Goal: Obtain resource: Download file/media

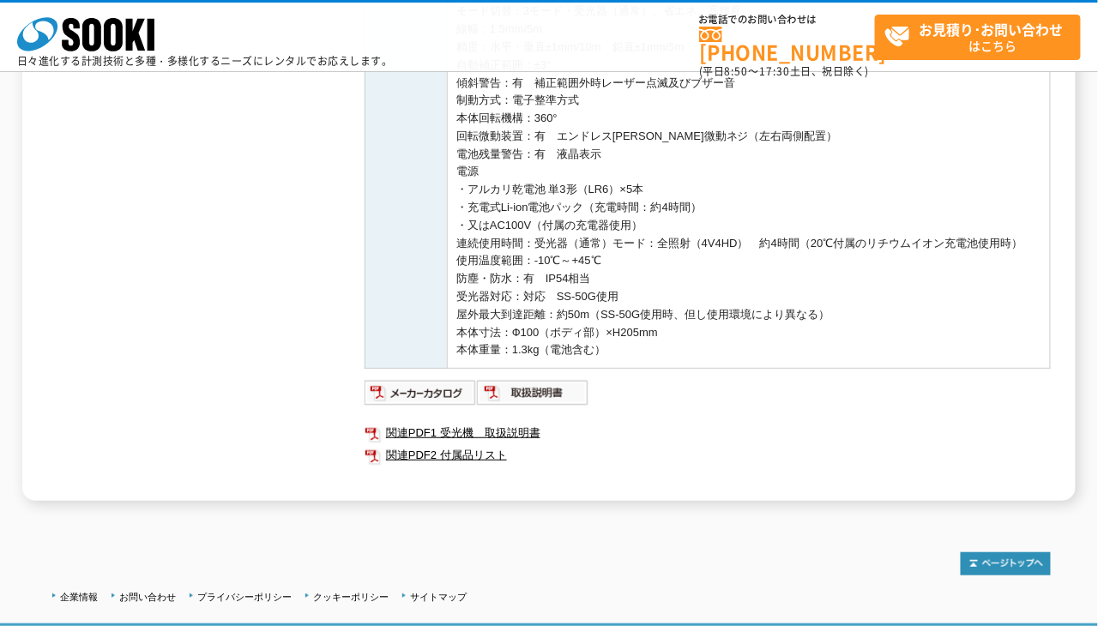
scroll to position [827, 0]
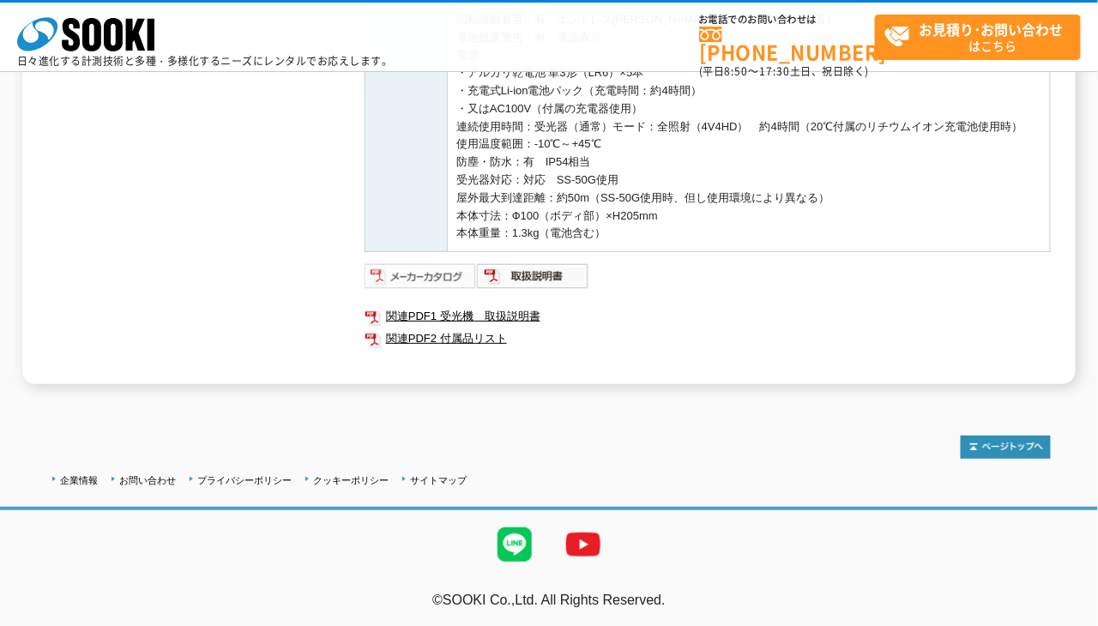
click at [435, 274] on img at bounding box center [421, 276] width 112 height 27
click at [429, 335] on link "関連PDF2 付属品リスト" at bounding box center [708, 339] width 686 height 22
click at [559, 280] on img at bounding box center [533, 276] width 112 height 27
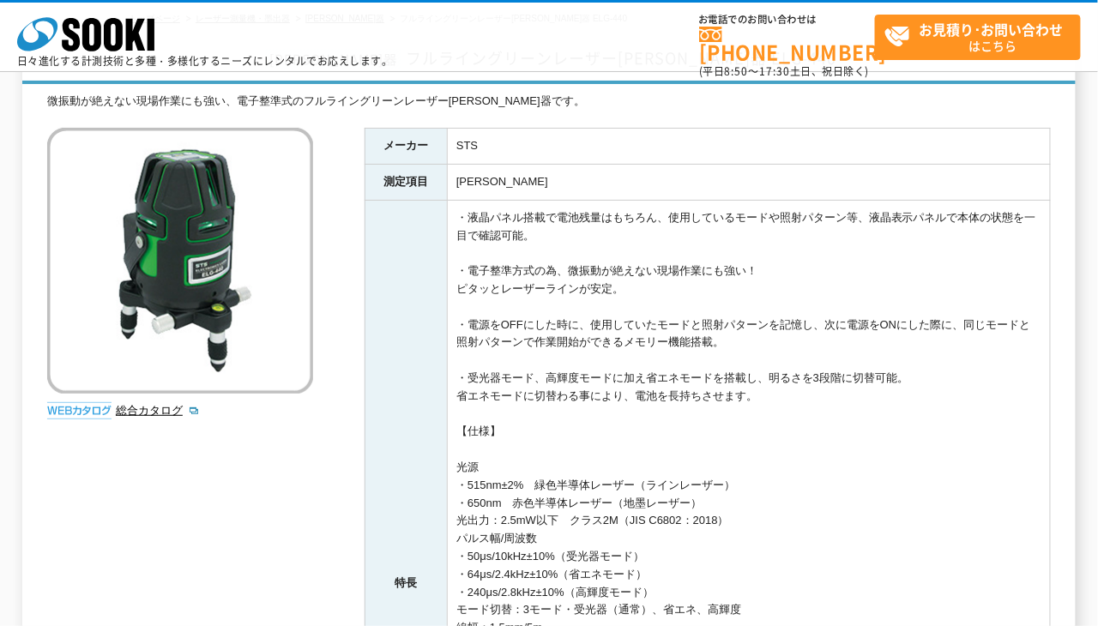
scroll to position [141, 0]
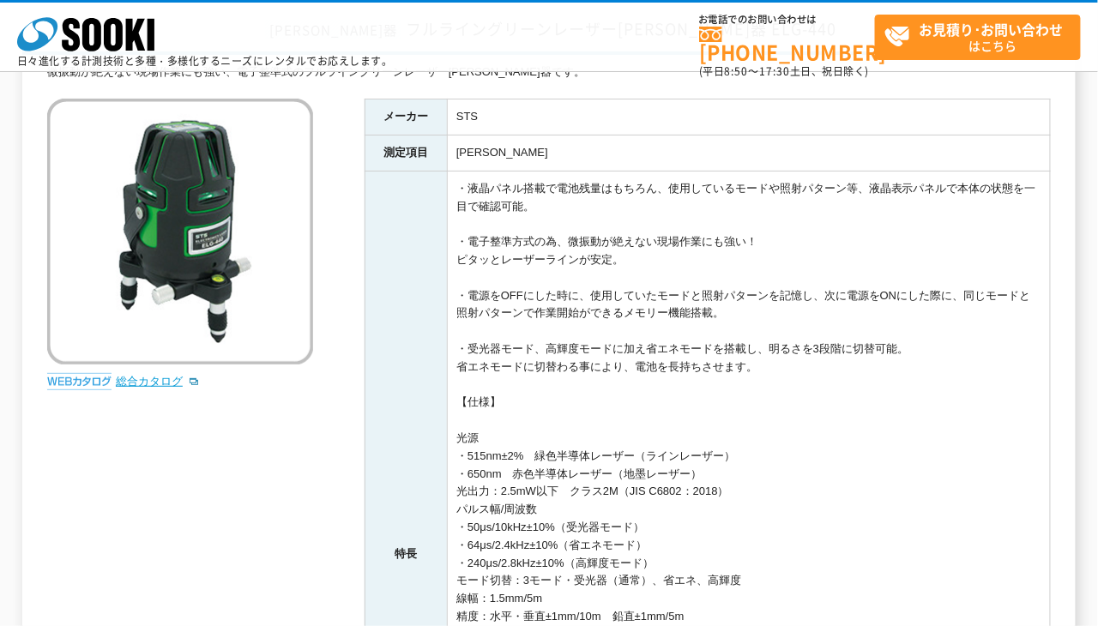
click at [165, 377] on link "総合カタログ" at bounding box center [158, 381] width 84 height 13
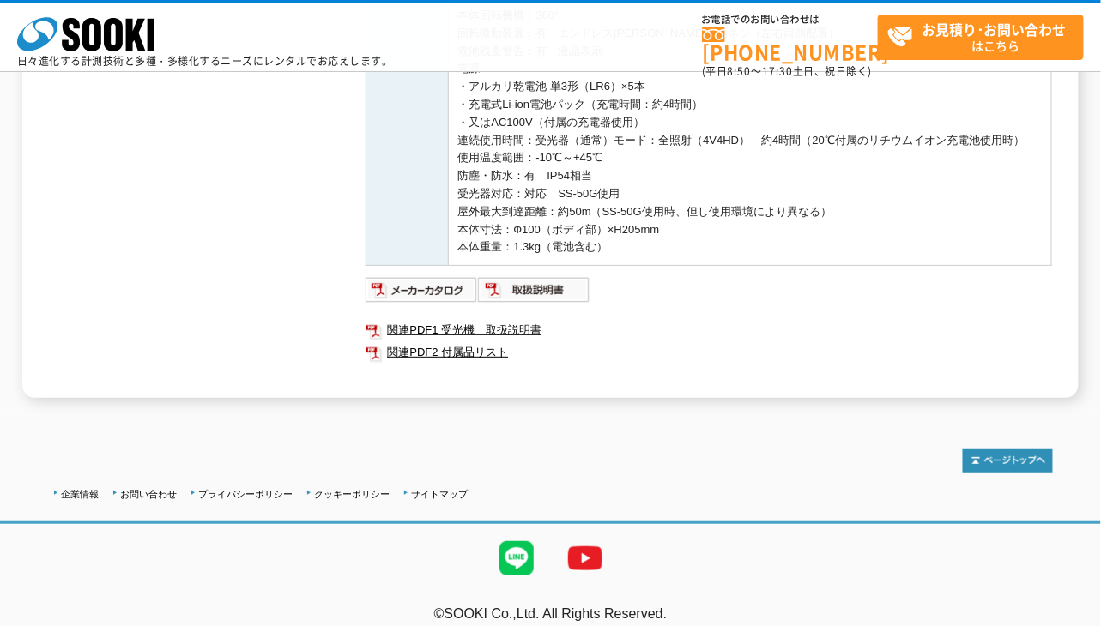
scroll to position [827, 0]
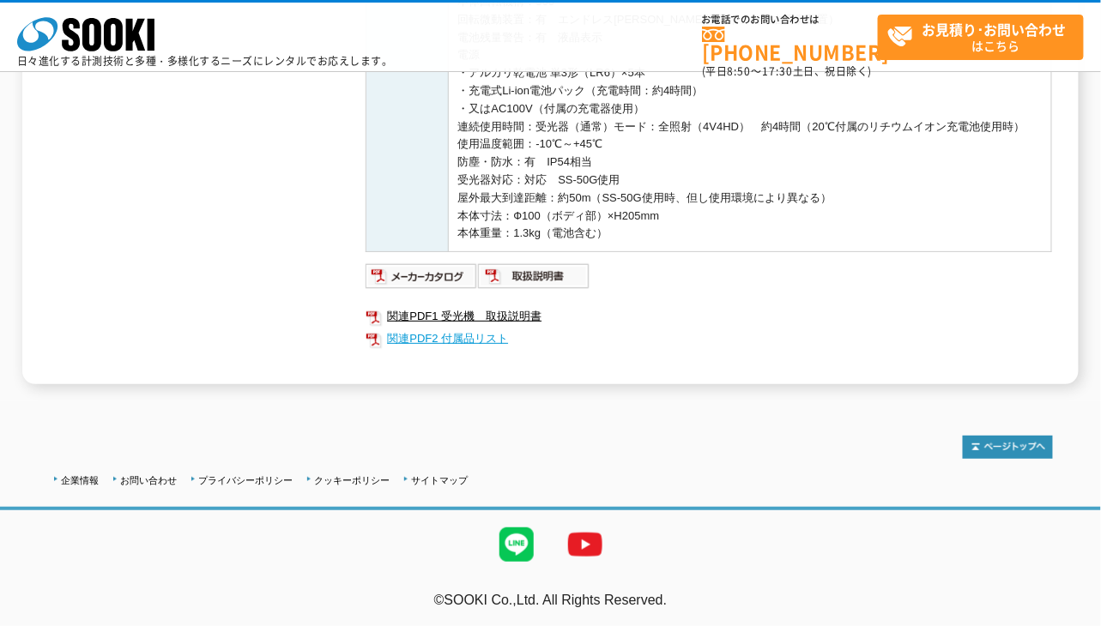
click at [474, 338] on link "関連PDF2 付属品リスト" at bounding box center [709, 339] width 686 height 22
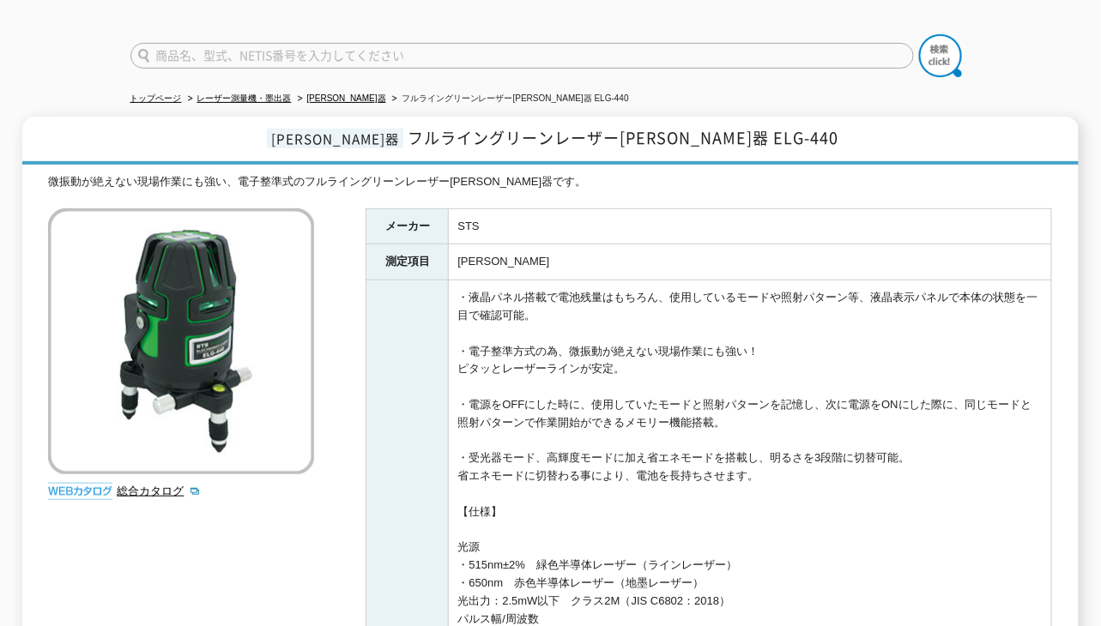
scroll to position [0, 0]
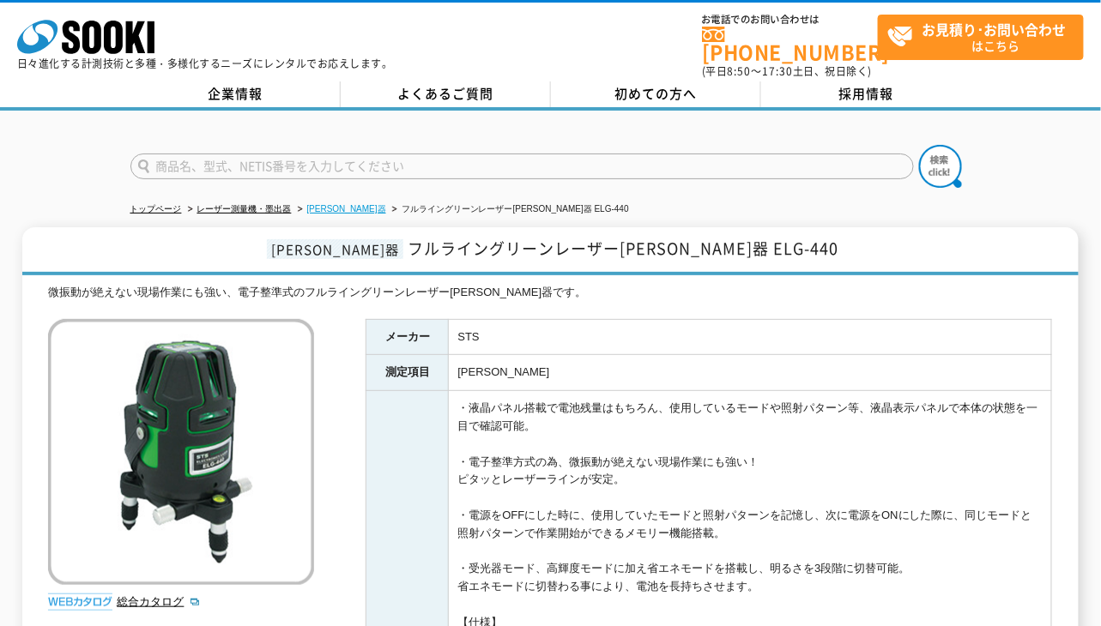
click at [324, 204] on link "[PERSON_NAME]器" at bounding box center [346, 208] width 79 height 9
